Goal: Task Accomplishment & Management: Use online tool/utility

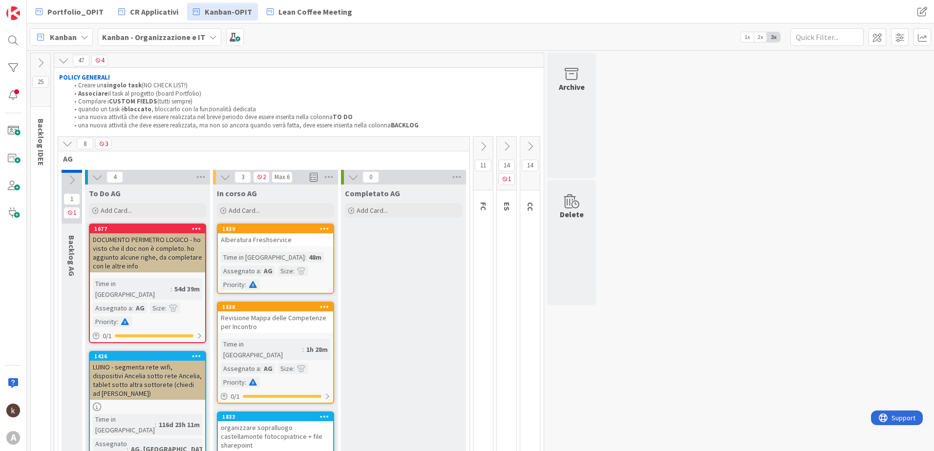
click at [63, 141] on icon at bounding box center [67, 143] width 11 height 11
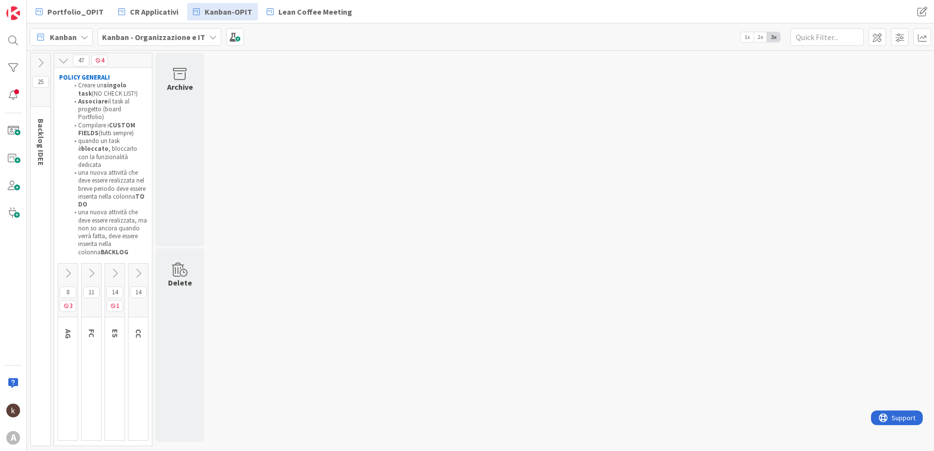
click at [122, 266] on button at bounding box center [115, 273] width 20 height 15
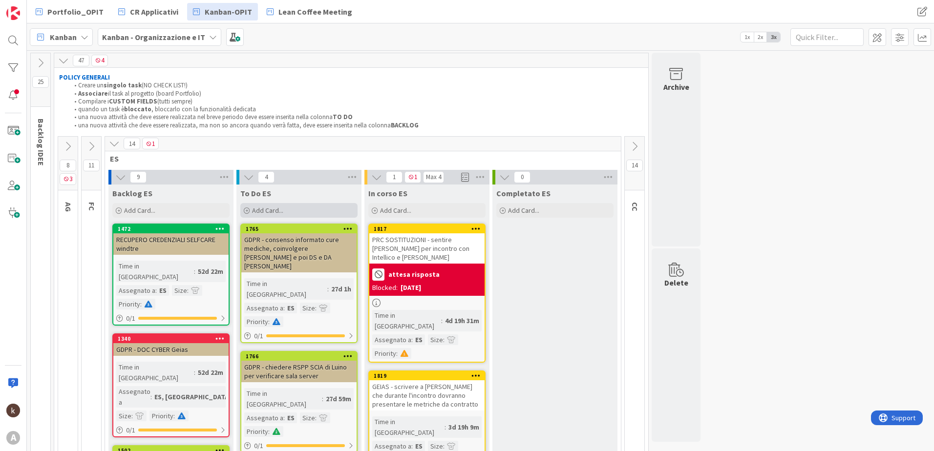
click at [273, 205] on div "Add Card..." at bounding box center [298, 210] width 117 height 15
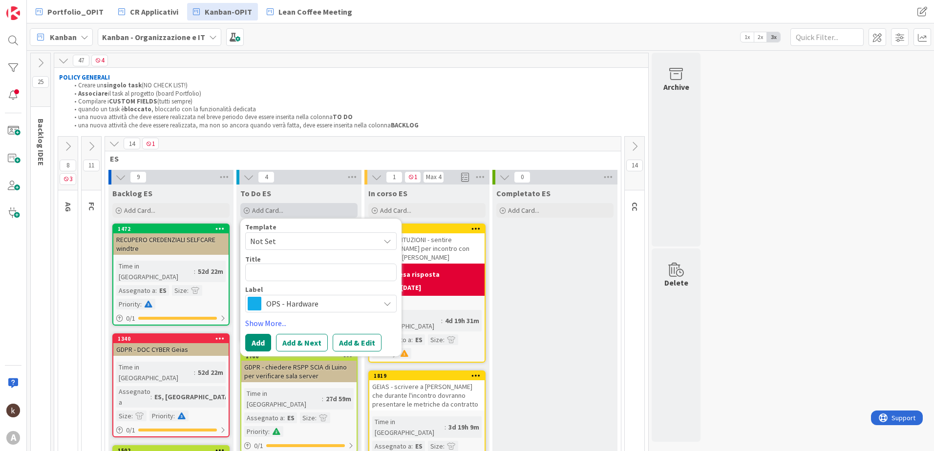
type textarea "x"
type textarea "C"
type textarea "x"
type textarea "Cp"
type textarea "x"
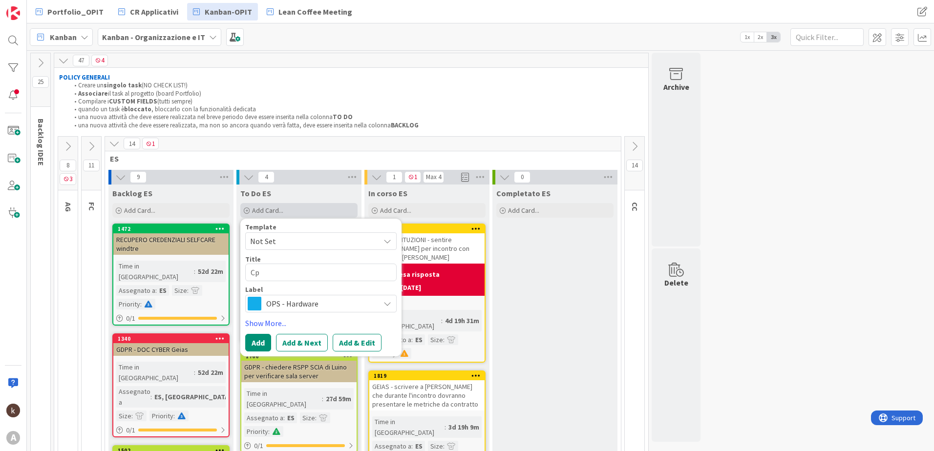
type textarea "Cp,"
type textarea "x"
type textarea "Cp,è"
type textarea "x"
type textarea "Cp,"
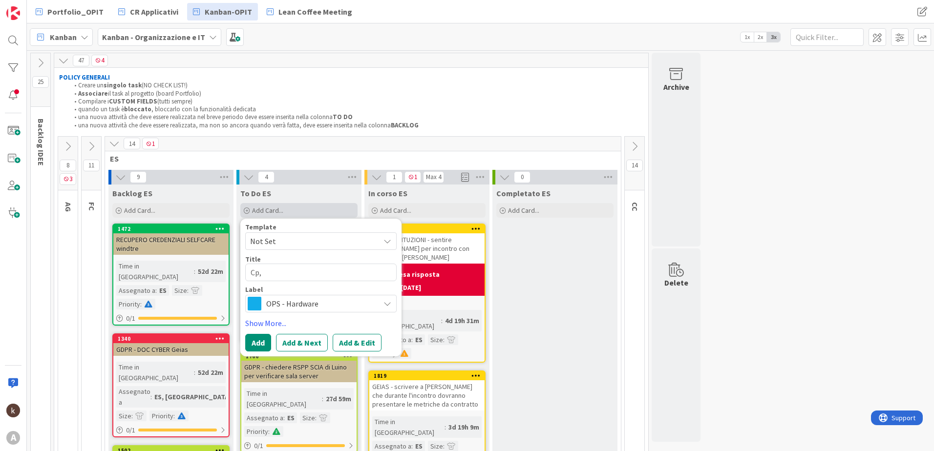
type textarea "x"
type textarea "Cp"
type textarea "x"
type textarea "C"
type textarea "x"
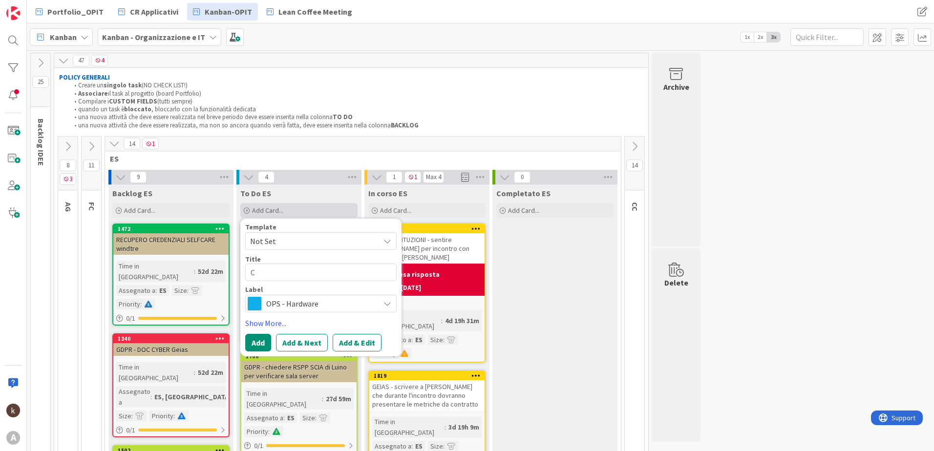
type textarea "Co"
type textarea "x"
type textarea "Com"
type textarea "x"
type textarea "Comp"
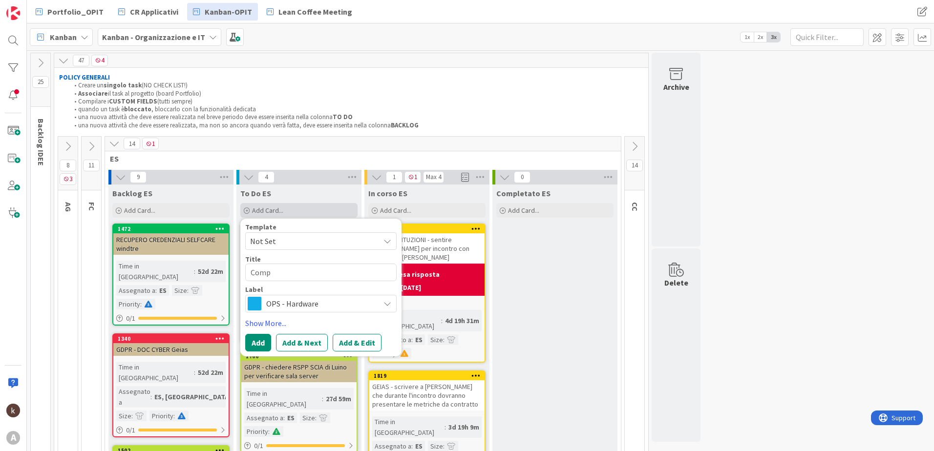
type textarea "x"
type textarea "Compl"
type textarea "x"
type textarea "Compli"
type textarea "x"
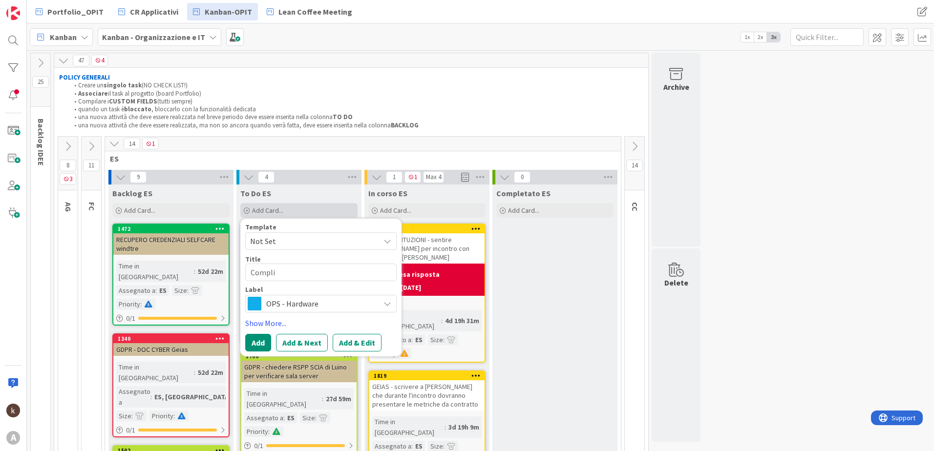
type textarea "Complia"
type textarea "x"
type textarea "Complian"
type textarea "x"
type textarea "Complianc"
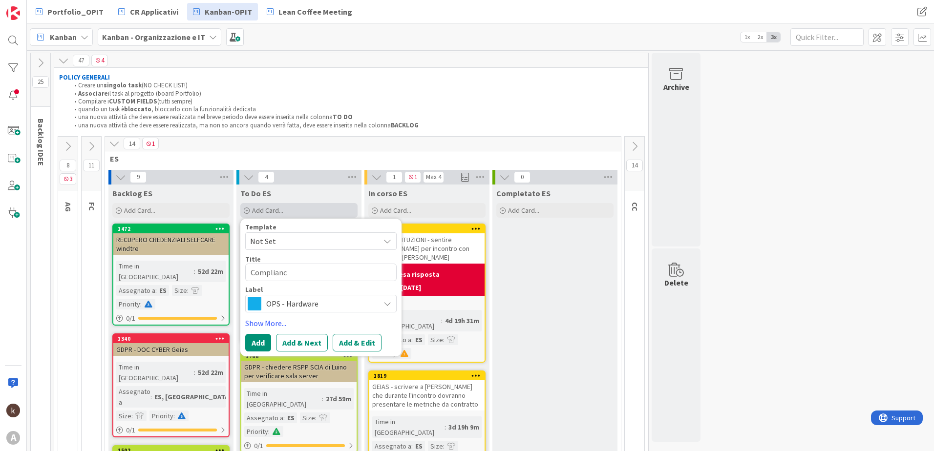
type textarea "x"
type textarea "Compliance"
type textarea "x"
type textarea "Compliance"
type textarea "x"
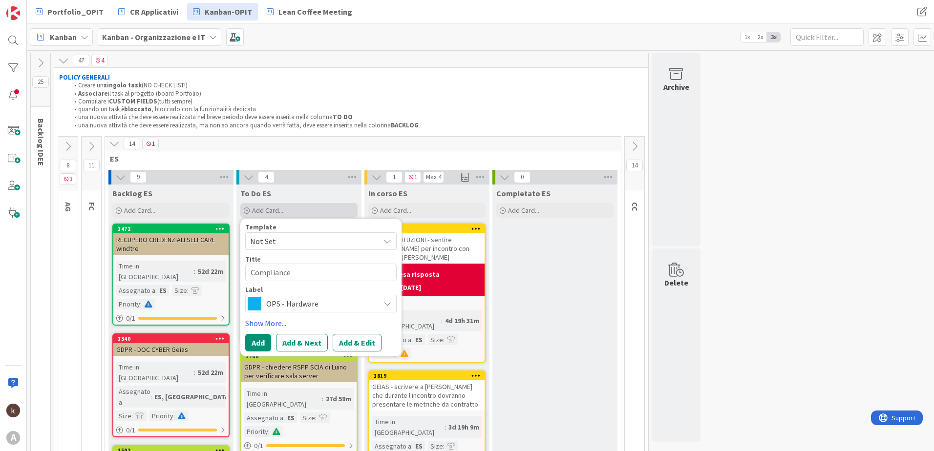
type textarea "Compliance -"
type textarea "x"
type textarea "Compliance -"
type textarea "x"
type textarea "Compliance - C"
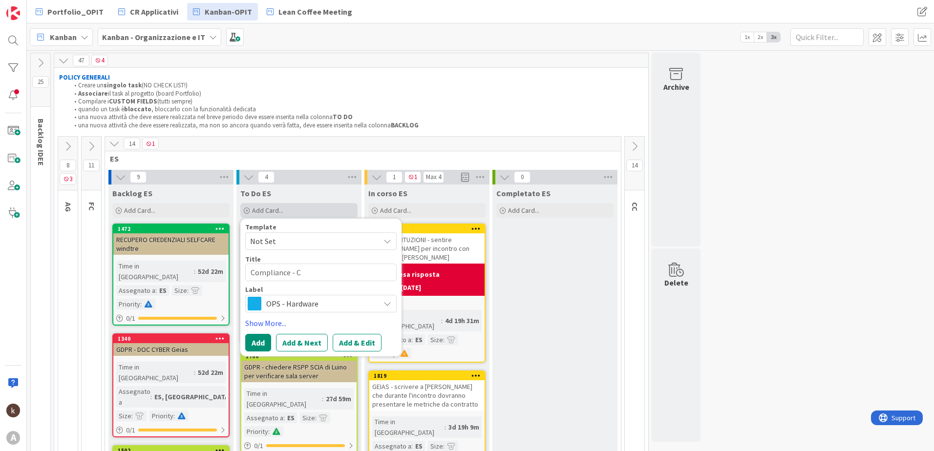
type textarea "x"
type textarea "Compliance - CH"
type textarea "x"
type textarea "Compliance - CHIA"
type textarea "x"
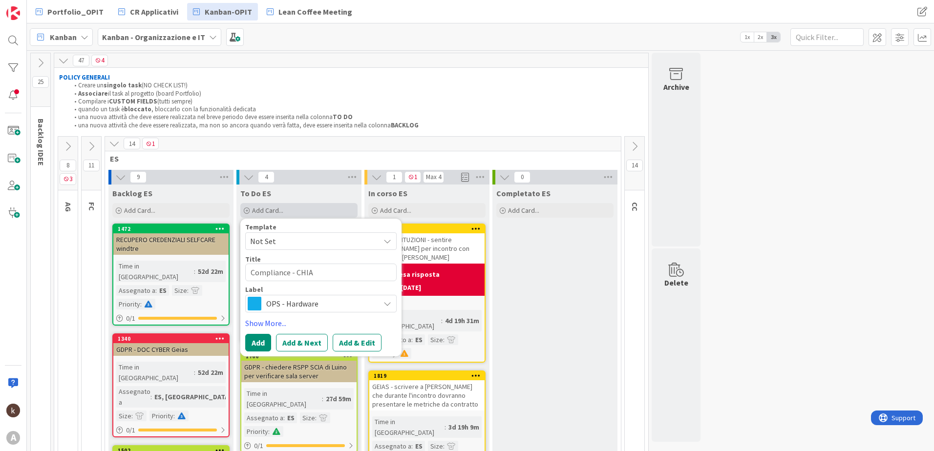
type textarea "Compliance - CHIAM"
type textarea "x"
type textarea "Compliance - CHIAMA"
type textarea "x"
type textarea "Compliance - CHIAM"
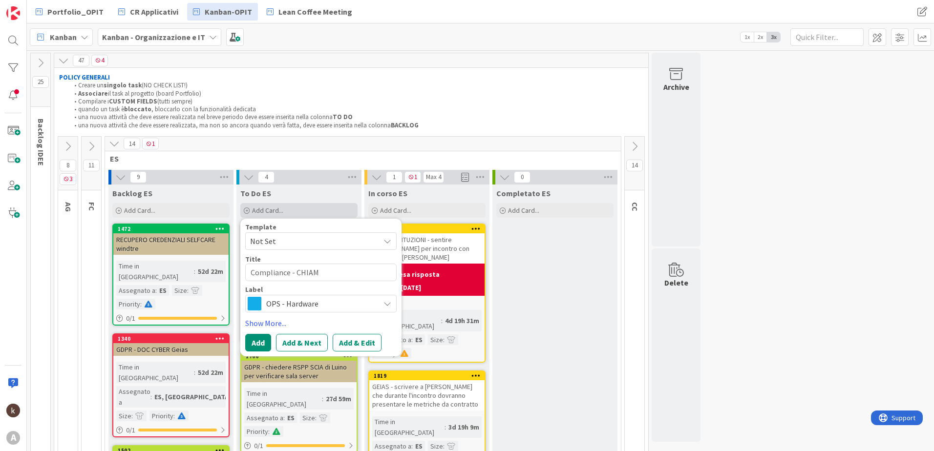
type textarea "x"
type textarea "Compliance - CHIA"
type textarea "x"
type textarea "Compliance - CHI"
type textarea "x"
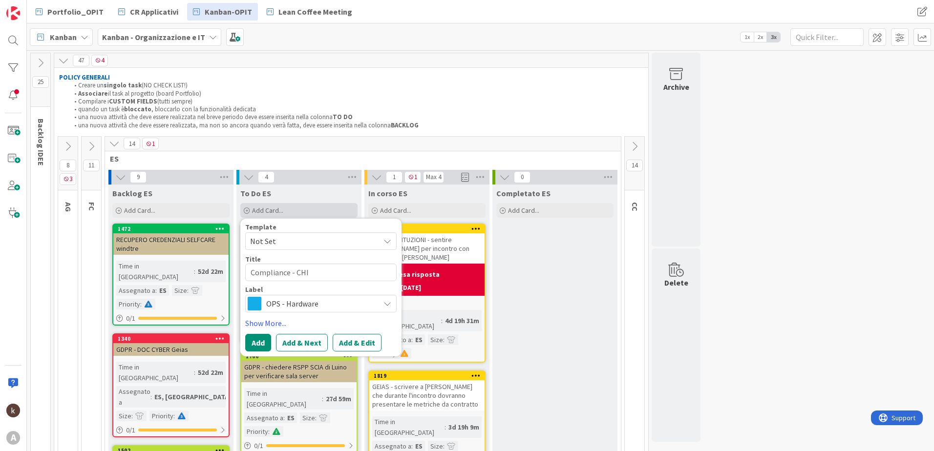
type textarea "Compliance - CH"
type textarea "x"
type textarea "Compliance - C"
type textarea "x"
type textarea "Compliance - Ch"
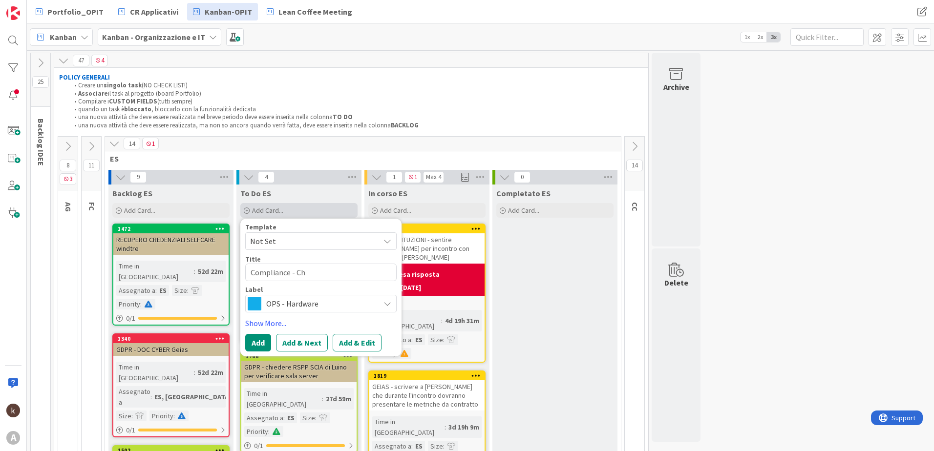
type textarea "x"
type textarea "Compliance - Chi"
type textarea "x"
type textarea "Compliance - Chia"
type textarea "x"
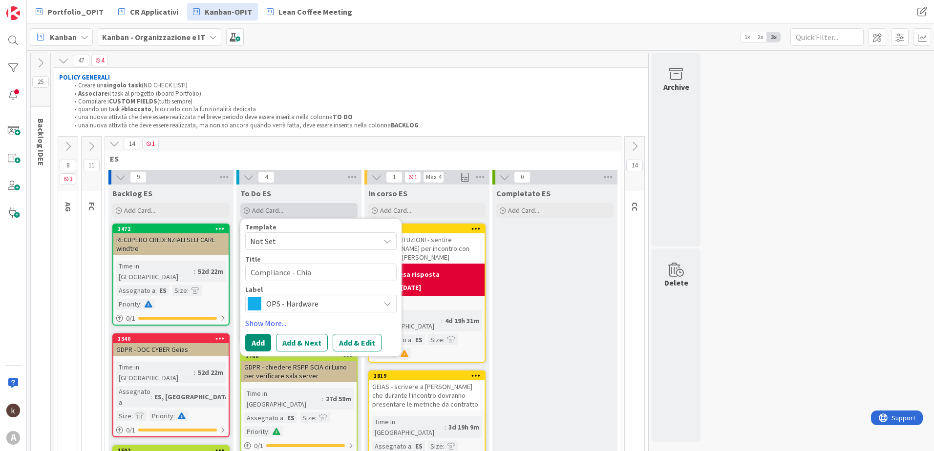
type textarea "Compliance - Chiam"
type textarea "x"
type textarea "Compliance - Chiama"
type textarea "x"
type textarea "Compliance - Chiamar"
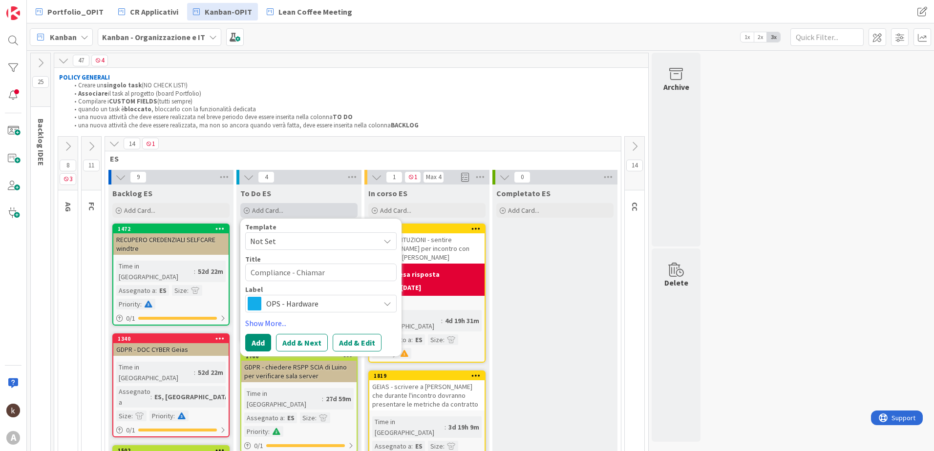
type textarea "x"
type textarea "Compliance - Chiamare"
type textarea "x"
type textarea "Compliance - Chiamare"
type textarea "x"
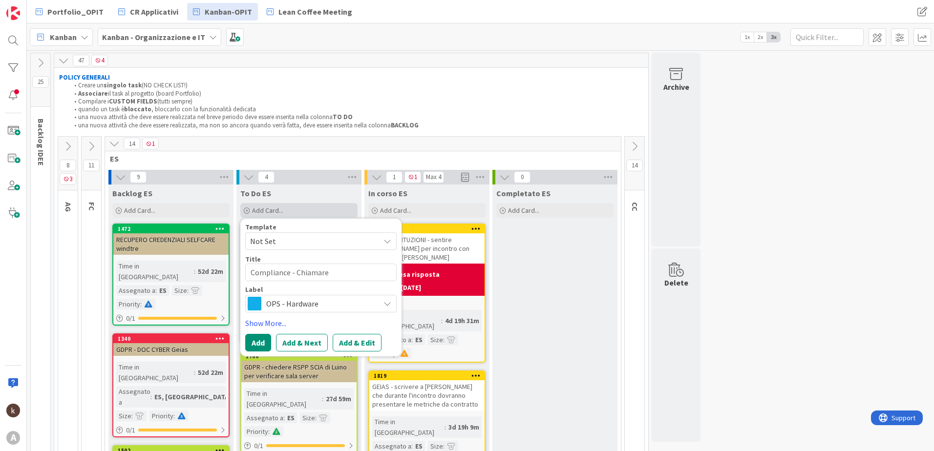
type textarea "Compliance - Chiamare G"
type textarea "x"
type textarea "Compliance - Chiamare Gr"
type textarea "x"
type textarea "Compliance - [PERSON_NAME]"
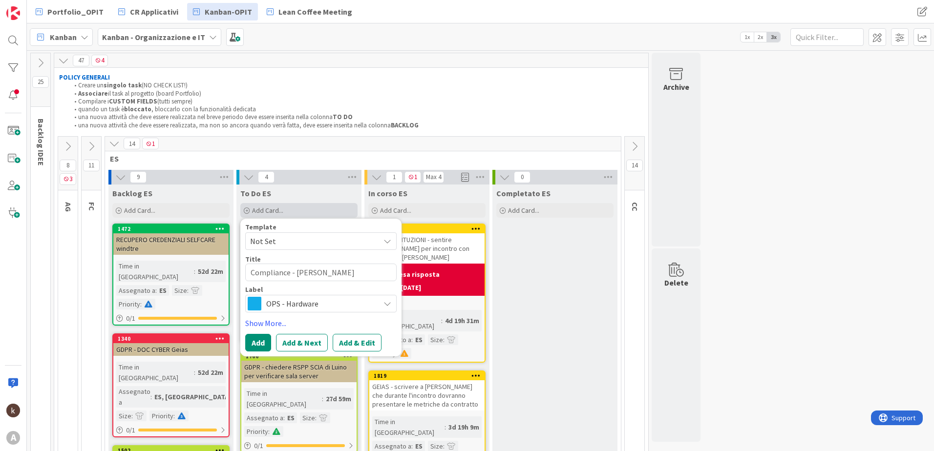
type textarea "x"
type textarea "Compliance - [PERSON_NAME]"
type textarea "x"
type textarea "Compliance - [PERSON_NAME]"
type textarea "x"
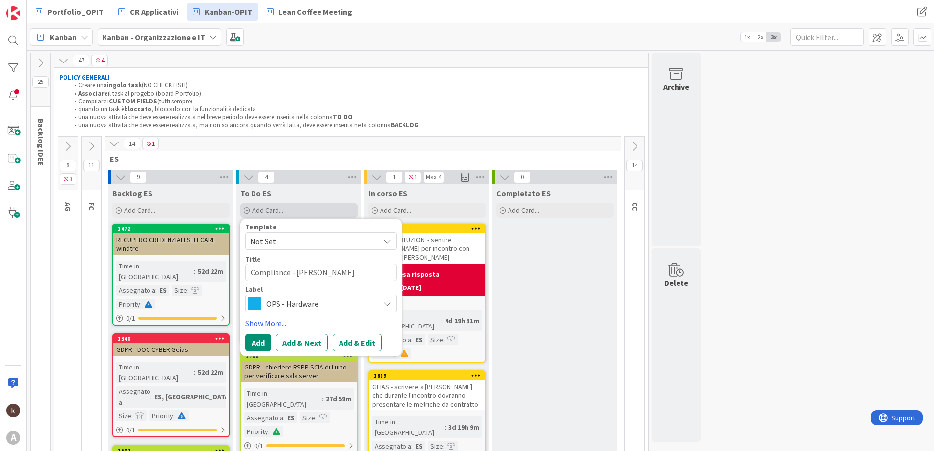
type textarea "Compliance - [PERSON_NAME]"
type textarea "x"
type textarea "Compliance - [PERSON_NAME]"
type textarea "x"
type textarea "Compliance - [PERSON_NAME]"
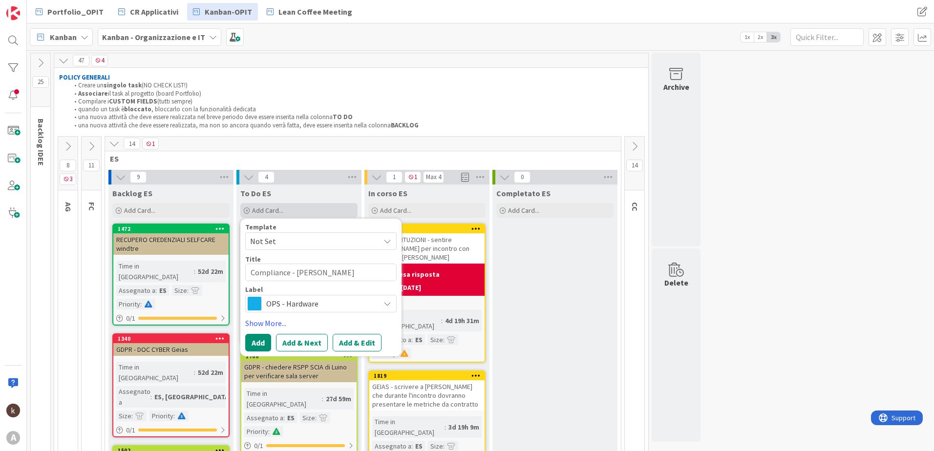
type textarea "x"
type textarea "Compliance - [PERSON_NAME]"
type textarea "x"
type textarea "Compliance - [PERSON_NAME] p"
type textarea "x"
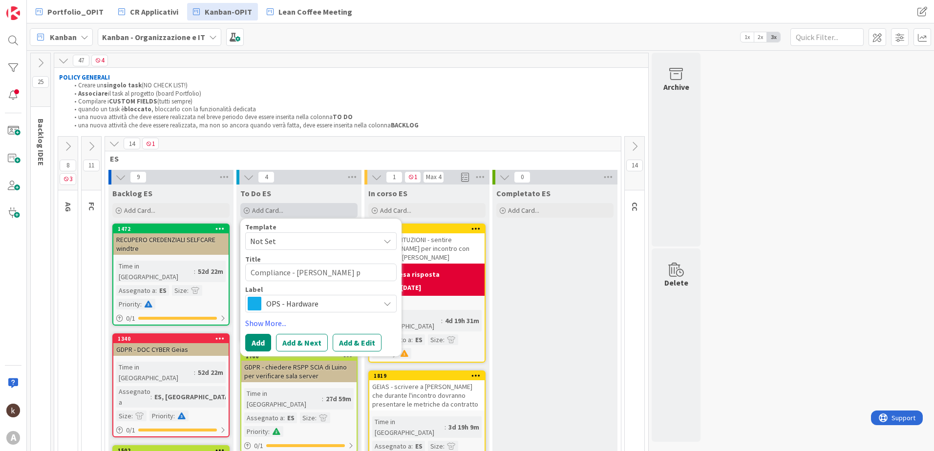
type textarea "Compliance - [PERSON_NAME] pe"
type textarea "x"
type textarea "Compliance - [PERSON_NAME] per"
type textarea "x"
type textarea "Compliance - [PERSON_NAME] per"
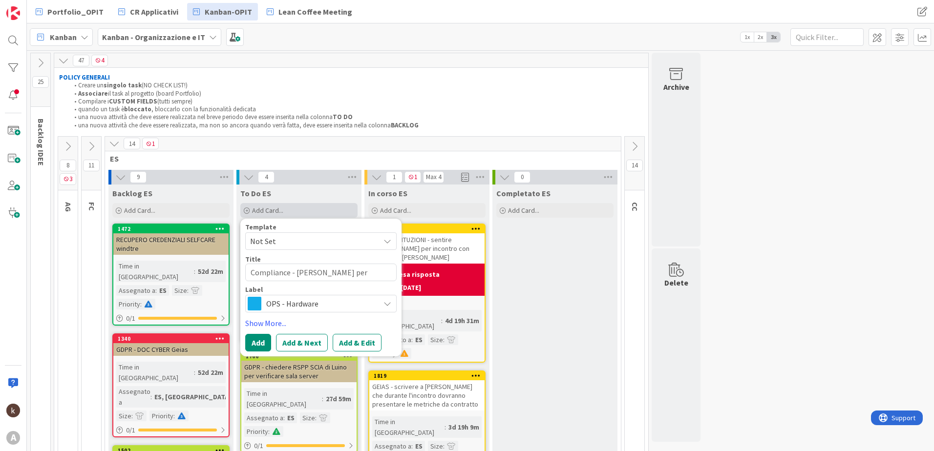
type textarea "x"
type textarea "Compliance - [PERSON_NAME] per c"
type textarea "x"
type textarea "Compliance - [PERSON_NAME] per ch"
type textarea "x"
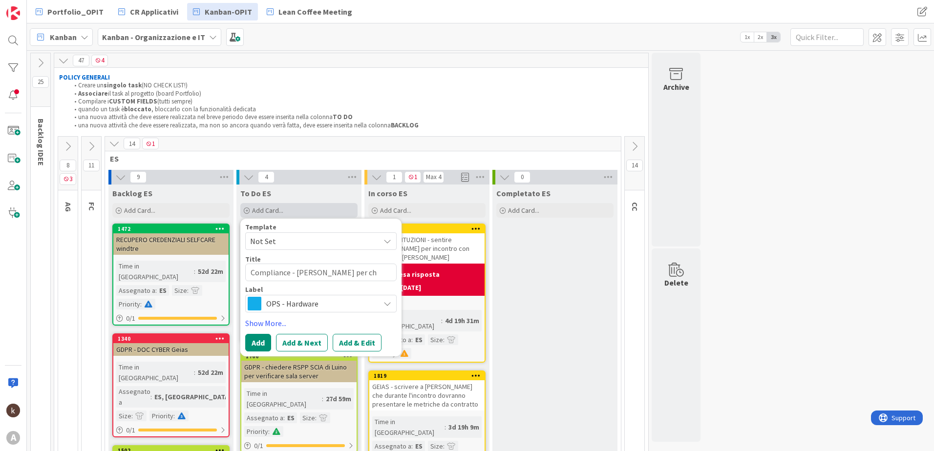
type textarea "Compliance - [PERSON_NAME] per chi"
type textarea "x"
type textarea "Compliance - [PERSON_NAME] per chia"
type textarea "x"
type textarea "Compliance - [PERSON_NAME] per chiam"
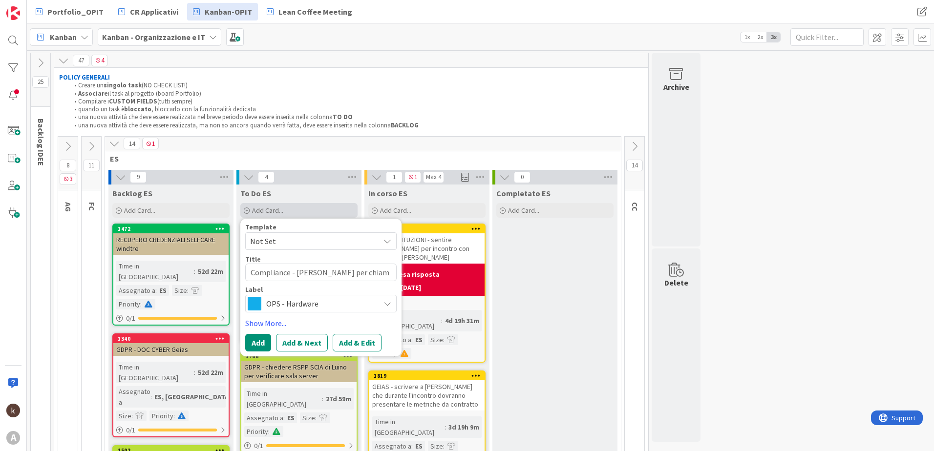
type textarea "x"
type textarea "Compliance - [PERSON_NAME] per chiama"
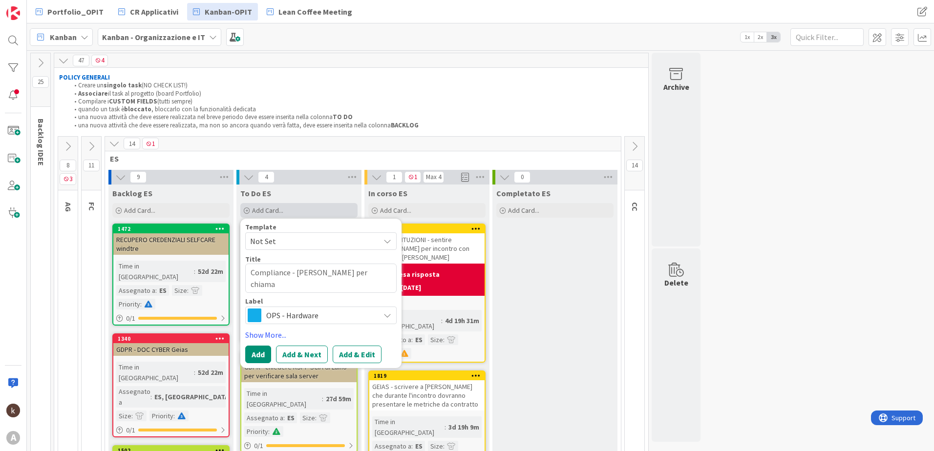
type textarea "x"
type textarea "Compliance - [PERSON_NAME] per chiamat"
type textarea "x"
type textarea "Compliance - Chiamare [PERSON_NAME] per chiamata"
type textarea "x"
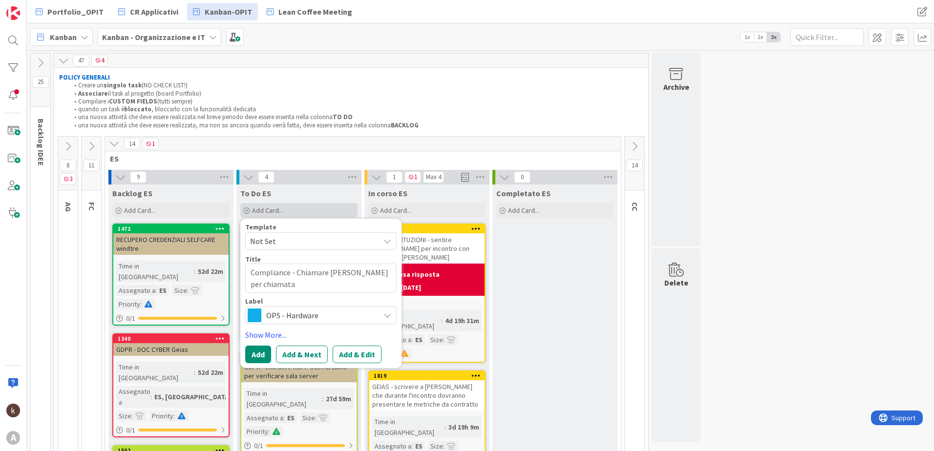
type textarea "Compliance - Chiamare [PERSON_NAME] per chiamata"
type textarea "x"
type textarea "Compliance - Chiamare [PERSON_NAME] per chiamata pe"
type textarea "x"
type textarea "Compliance - Chiamare [PERSON_NAME] per chiamata per"
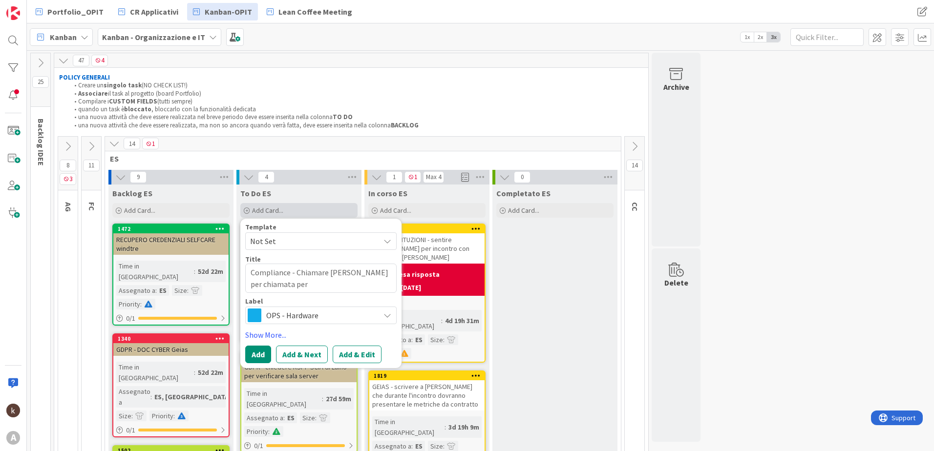
type textarea "x"
type textarea "Compliance - Chiamare [PERSON_NAME] per chiamata pe"
type textarea "x"
type textarea "Compliance - Chiamare [PERSON_NAME] per chiamata p"
type textarea "x"
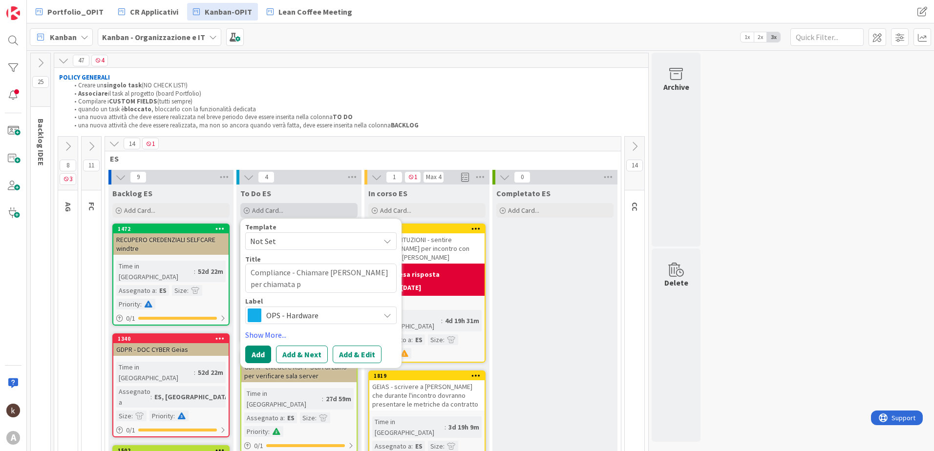
type textarea "Compliance - Chiamare [PERSON_NAME] per chiamata"
type textarea "x"
type textarea "Compliance - Chiamare [PERSON_NAME] per chiamata co"
type textarea "x"
type textarea "Compliance - [PERSON_NAME] per chiamata con"
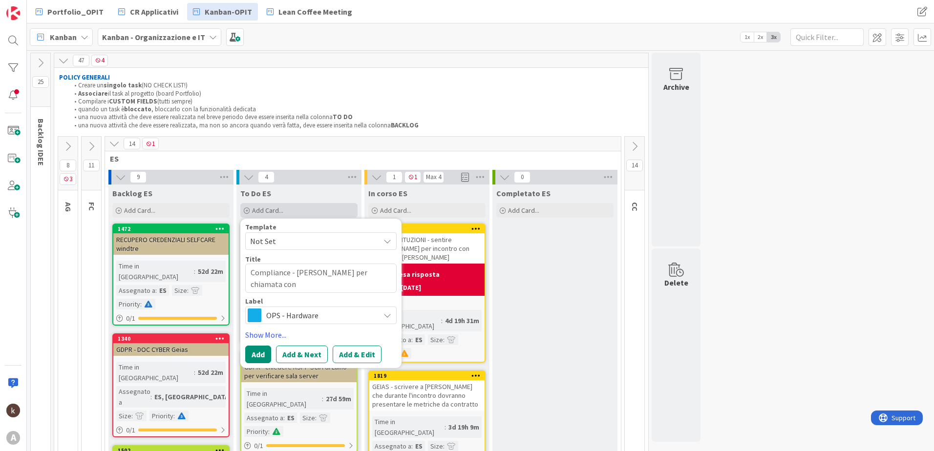
type textarea "x"
type textarea "Compliance - [PERSON_NAME] per chiamata con"
type textarea "x"
type textarea "Compliance - Chiamare [PERSON_NAME] per chiamata con o"
type textarea "x"
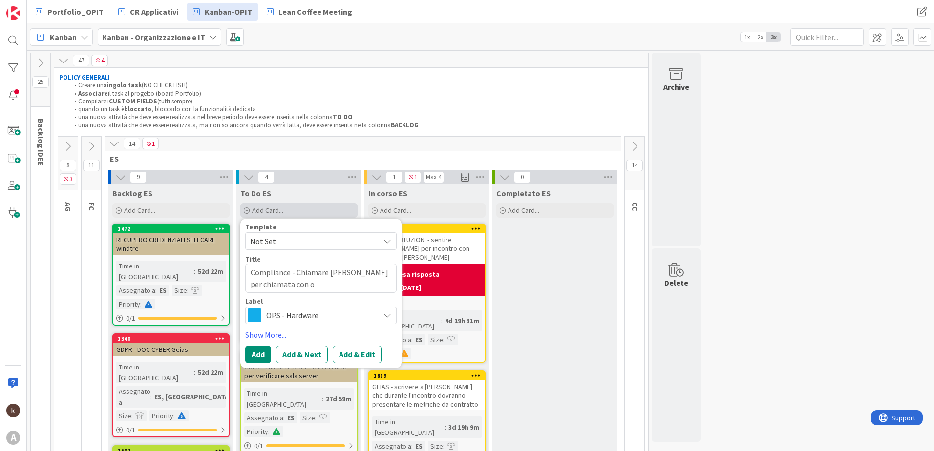
type textarea "Compliance - Chiamare [PERSON_NAME] per chiamata con op"
type textarea "x"
type textarea "Compliance - Chiamare [PERSON_NAME] per chiamata con ope"
type textarea "x"
type textarea "Compliance - [PERSON_NAME] per chiamata con oper"
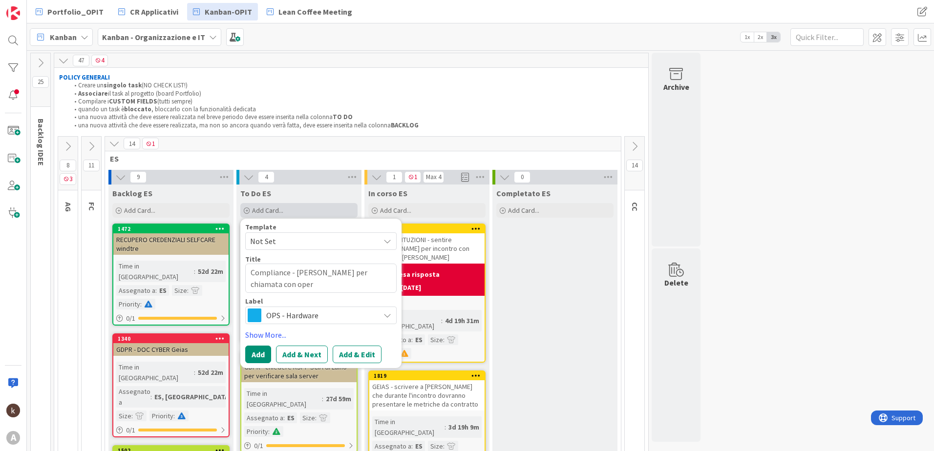
type textarea "x"
type textarea "Compliance - [PERSON_NAME] per chiamata con opera"
type textarea "x"
type textarea "Compliance - [PERSON_NAME] per chiamata con operat"
type textarea "x"
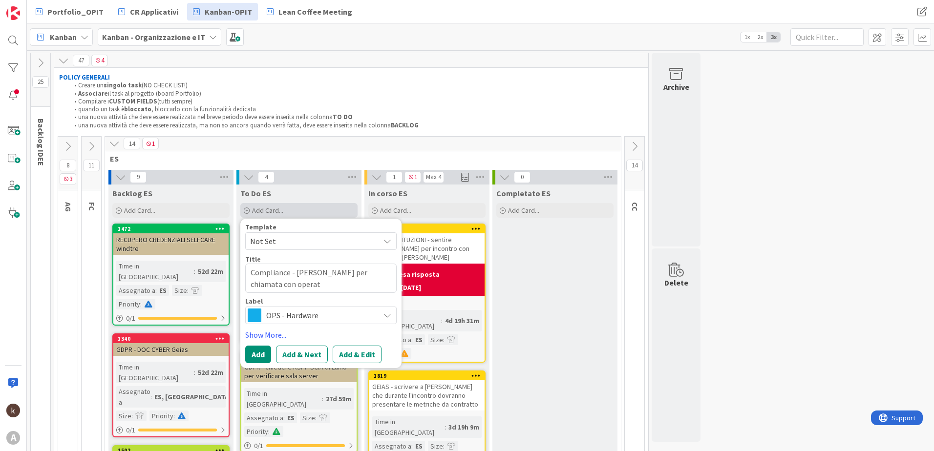
type textarea "Compliance - [PERSON_NAME] per chiamata con operatr"
type textarea "x"
type textarea "Compliance - [PERSON_NAME] per chiamata con operatri"
type textarea "x"
type textarea "Compliance - [PERSON_NAME] per chiamata con operatric"
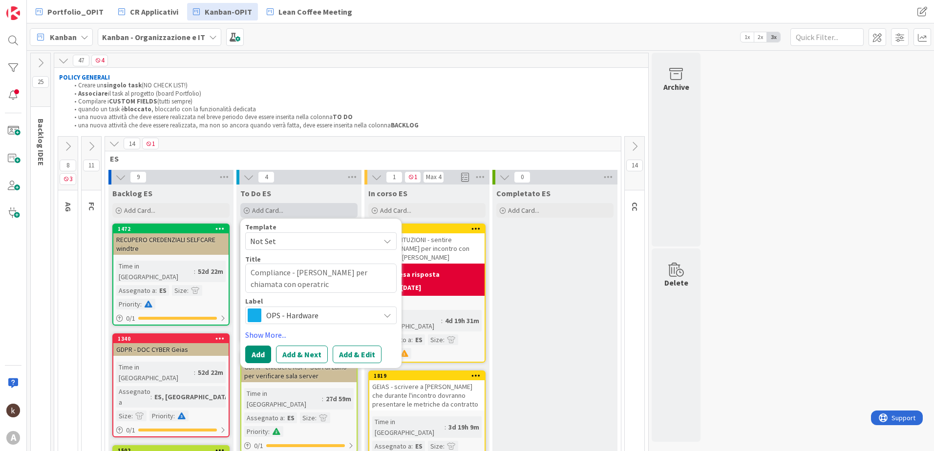
type textarea "x"
type textarea "Compliance - [PERSON_NAME] per chiamata con operatrici"
type textarea "x"
type textarea "Compliance - [PERSON_NAME] per chiamata con operatrici"
click at [322, 325] on div "Template Not Set Title 59 / 128 Compliance - [PERSON_NAME] per chiamata con ope…" at bounding box center [320, 294] width 151 height 140
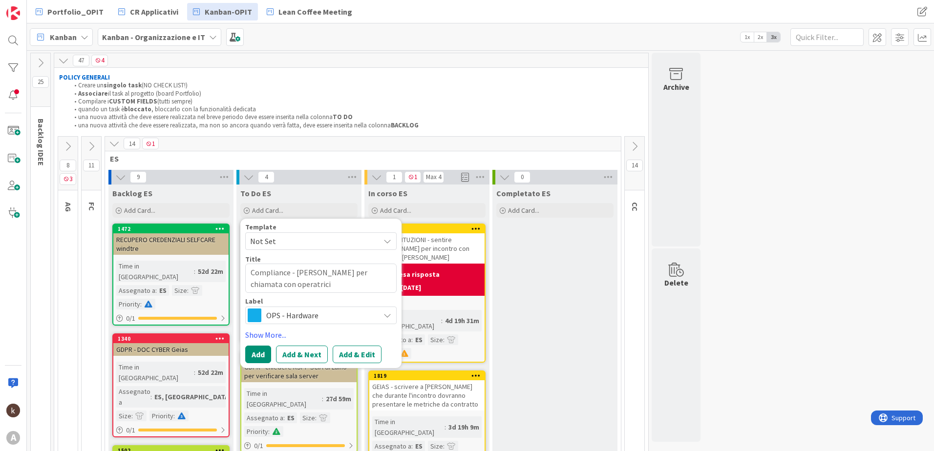
click at [322, 320] on span "OPS - Hardware" at bounding box center [320, 316] width 108 height 14
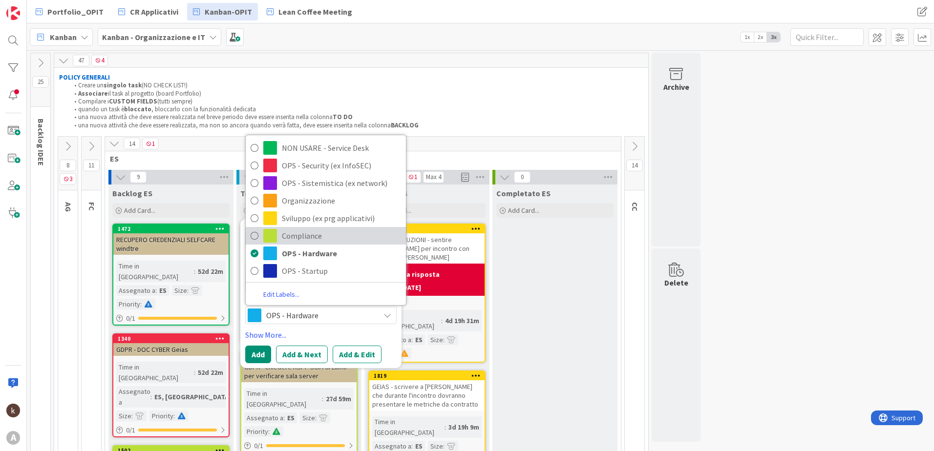
click at [325, 235] on span "Compliance" at bounding box center [341, 236] width 119 height 15
type textarea "x"
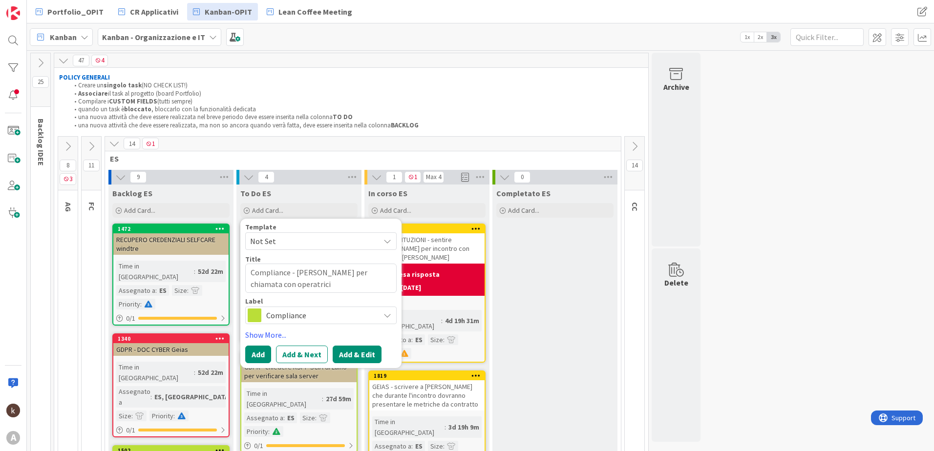
click at [341, 350] on button "Add & Edit" at bounding box center [357, 355] width 49 height 18
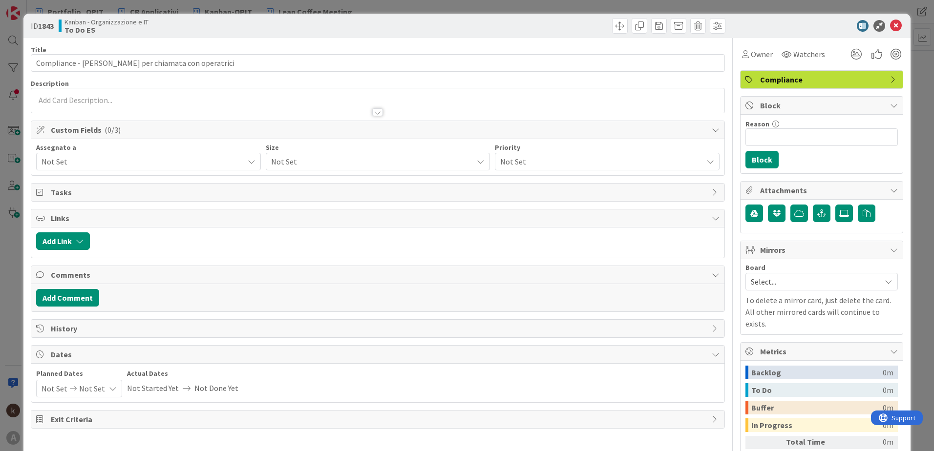
click at [95, 161] on span "Not Set" at bounding box center [143, 162] width 202 height 12
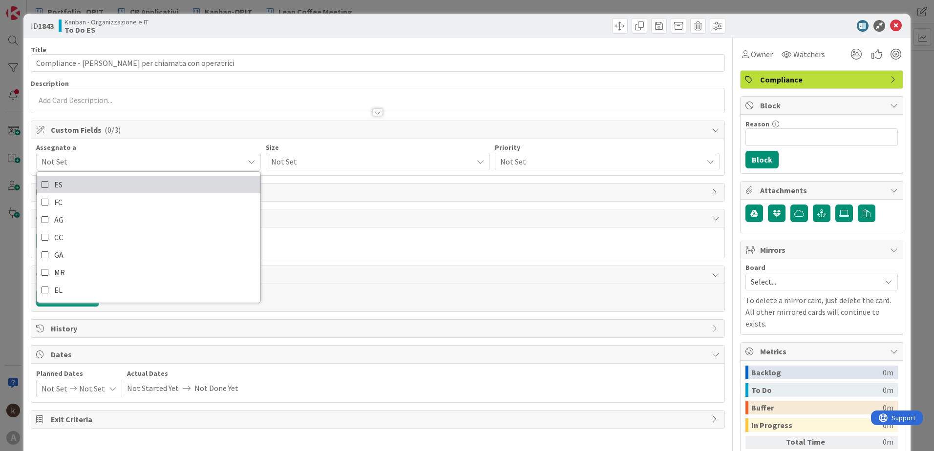
click at [85, 186] on link "ES" at bounding box center [149, 185] width 224 height 18
click at [329, 170] on div "Not Set" at bounding box center [378, 162] width 225 height 18
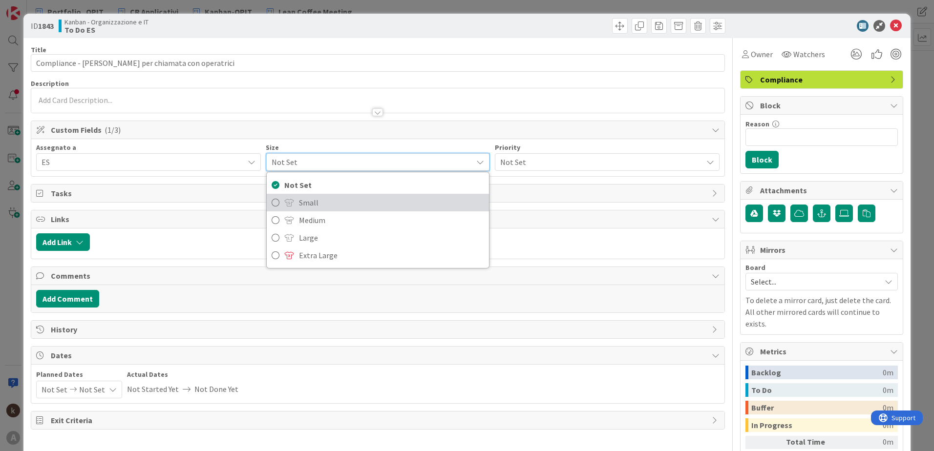
click at [301, 210] on link "Small" at bounding box center [378, 203] width 223 height 18
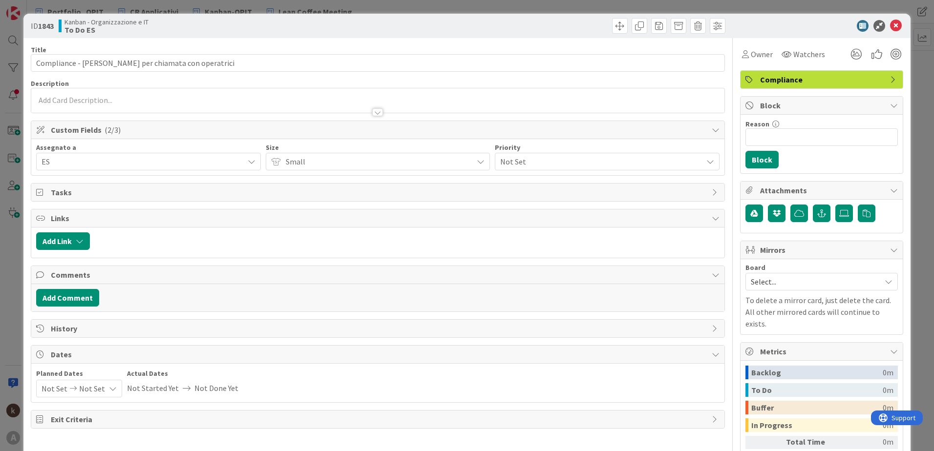
click at [532, 163] on span "Not Set" at bounding box center [598, 162] width 197 height 14
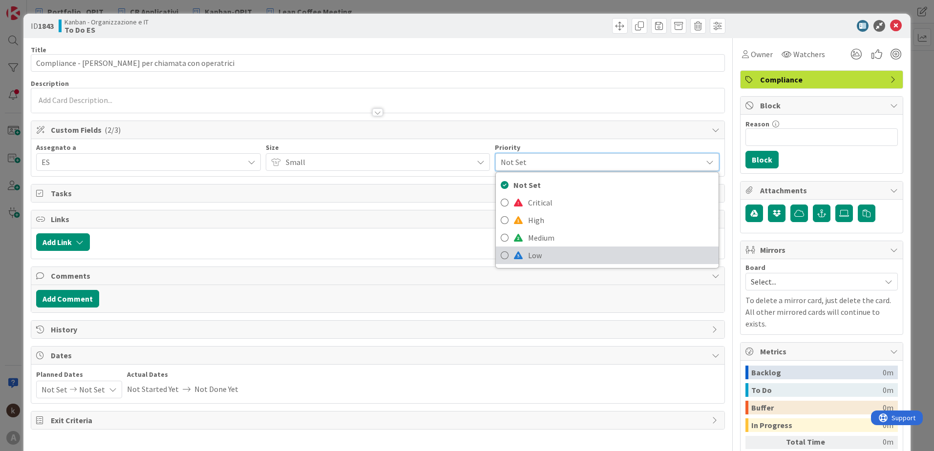
click at [505, 252] on link "Low" at bounding box center [607, 256] width 223 height 18
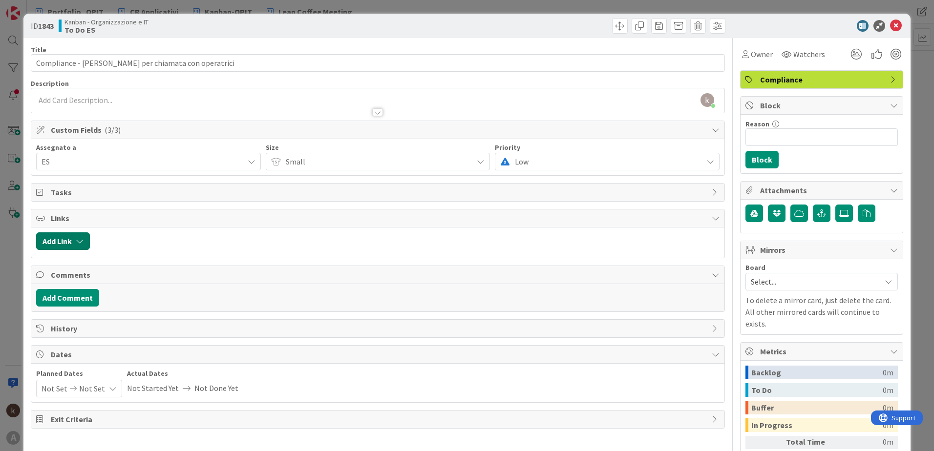
click at [70, 241] on button "Add Link" at bounding box center [63, 241] width 54 height 18
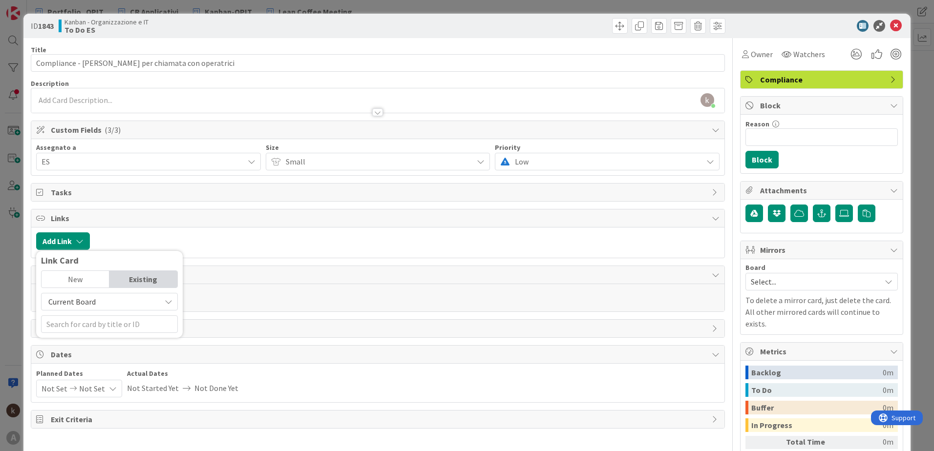
click at [91, 300] on span "Current Board" at bounding box center [71, 302] width 47 height 10
click at [85, 340] on span "All Boards" at bounding box center [114, 342] width 136 height 15
click at [82, 277] on div "New" at bounding box center [76, 279] width 68 height 17
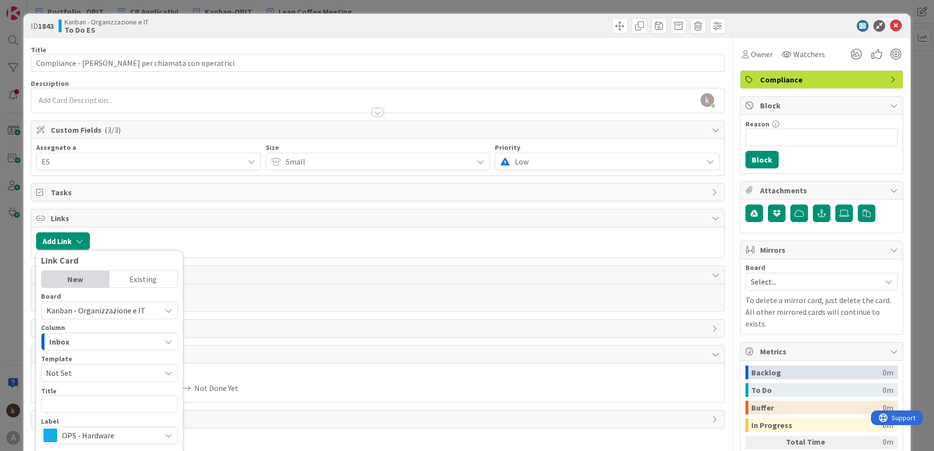
click at [156, 280] on div "Existing" at bounding box center [143, 279] width 68 height 17
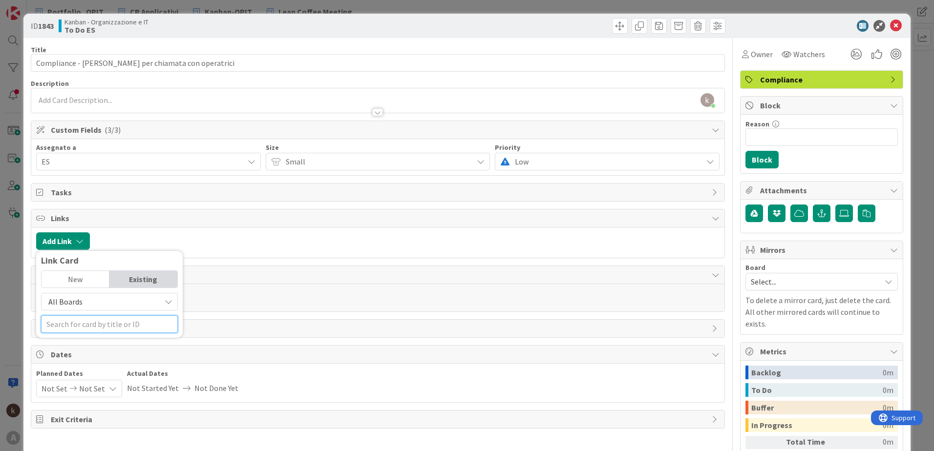
click at [75, 322] on input "text" at bounding box center [109, 324] width 137 height 18
type input "t"
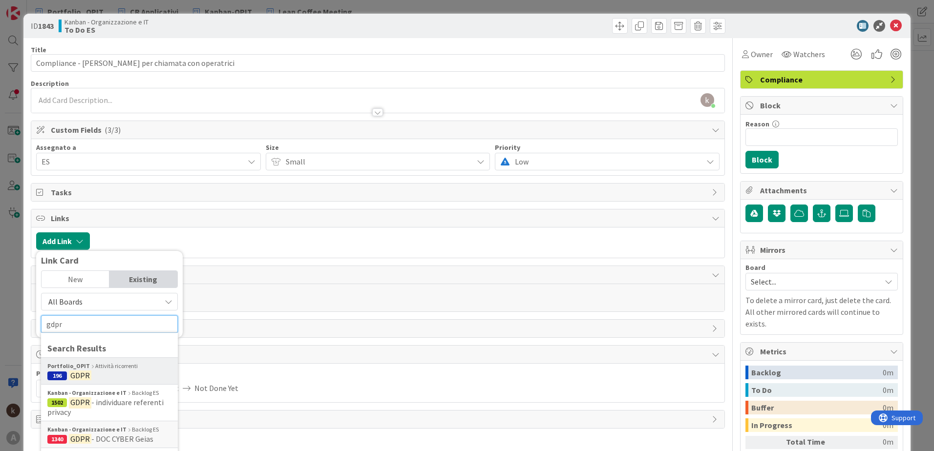
type input "gdpr"
click at [79, 373] on mark "GDPR" at bounding box center [80, 375] width 22 height 13
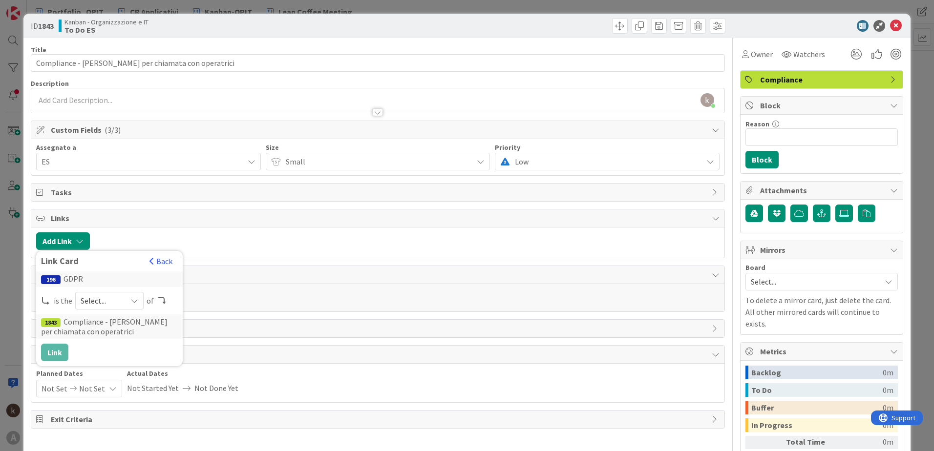
click at [106, 302] on div "196 GDPR is the Select... of 1843 Compliance - Chiamare [PERSON_NAME] per chiam…" at bounding box center [109, 317] width 137 height 90
click at [106, 302] on span "Select..." at bounding box center [101, 301] width 41 height 14
click at [101, 322] on link "parent" at bounding box center [149, 324] width 146 height 18
click at [50, 347] on button "Link" at bounding box center [54, 353] width 27 height 18
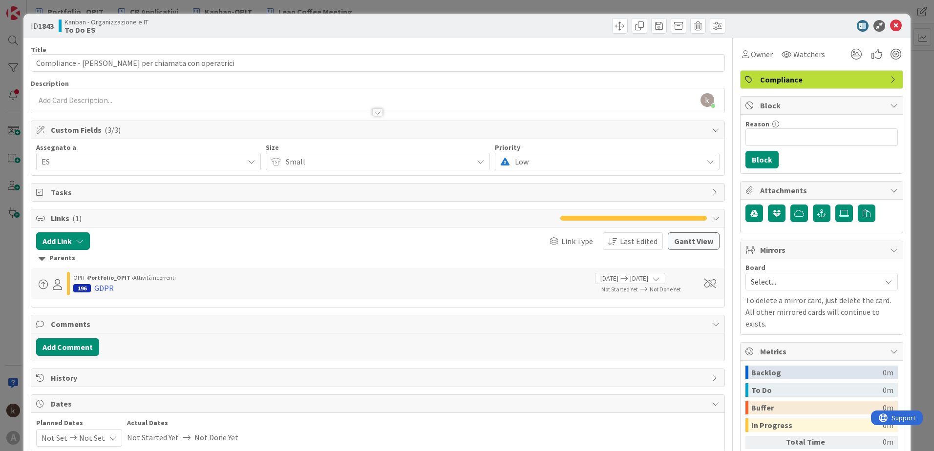
click at [898, 21] on div "ID 1843 Kanban - Organizzazione e IT To Do ES" at bounding box center [466, 26] width 887 height 24
click at [890, 29] on icon at bounding box center [896, 26] width 12 height 12
